Goal: Task Accomplishment & Management: Manage account settings

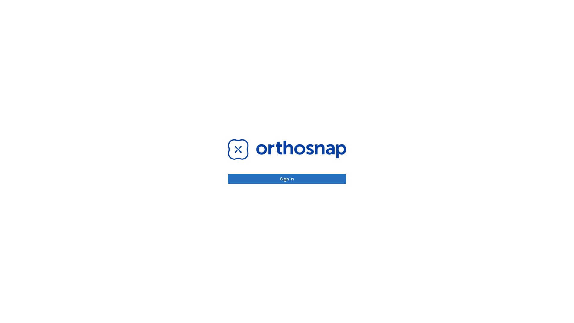
click at [287, 179] on button "Sign in" at bounding box center [287, 179] width 118 height 10
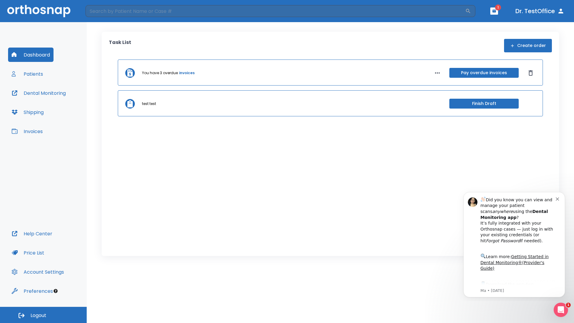
click at [43, 315] on span "Logout" at bounding box center [38, 315] width 16 height 7
